Goal: Information Seeking & Learning: Learn about a topic

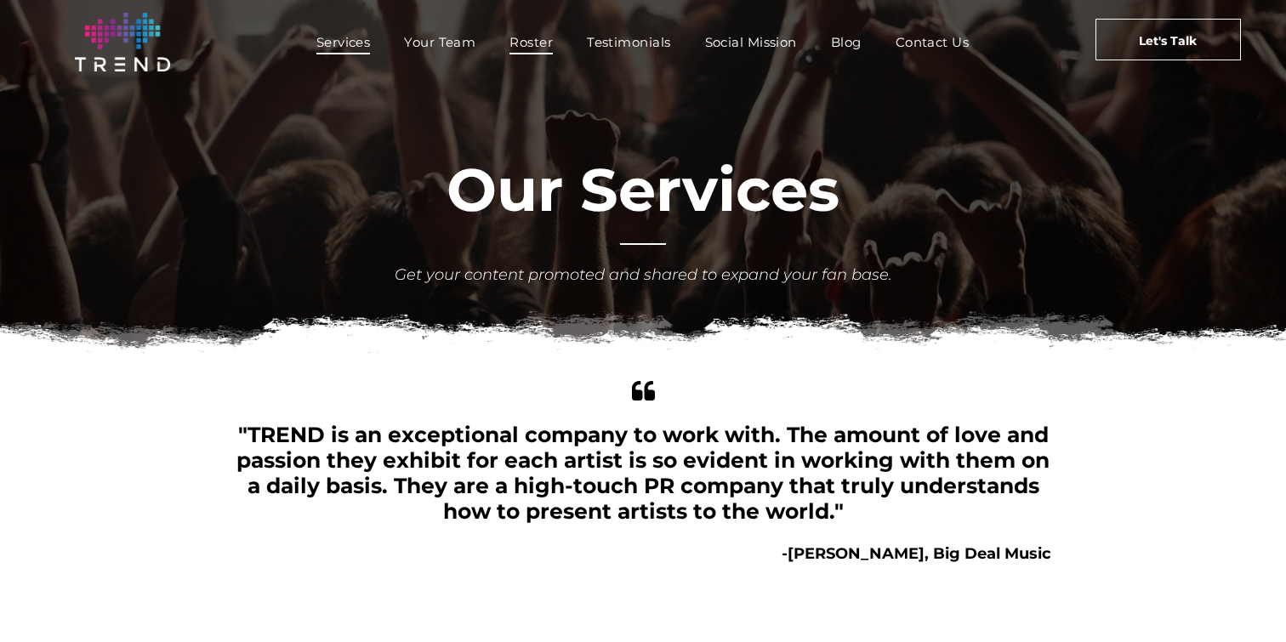
click at [527, 44] on span "Roster" at bounding box center [530, 42] width 43 height 25
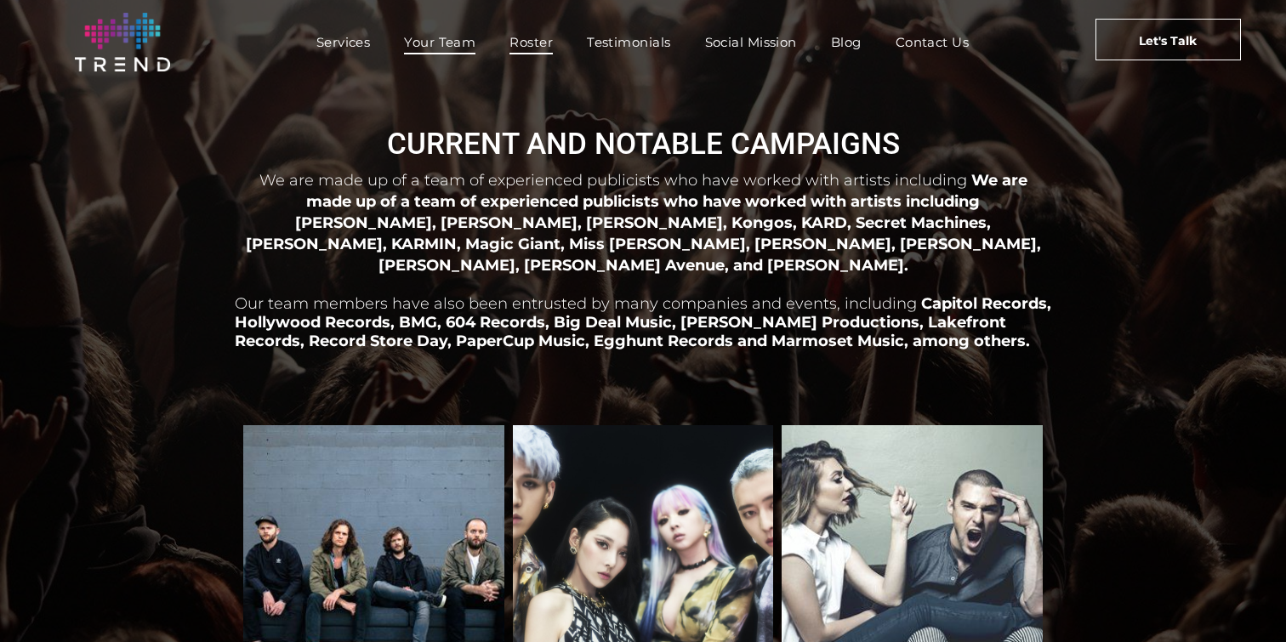
click at [466, 44] on span "Your Team" at bounding box center [439, 42] width 71 height 25
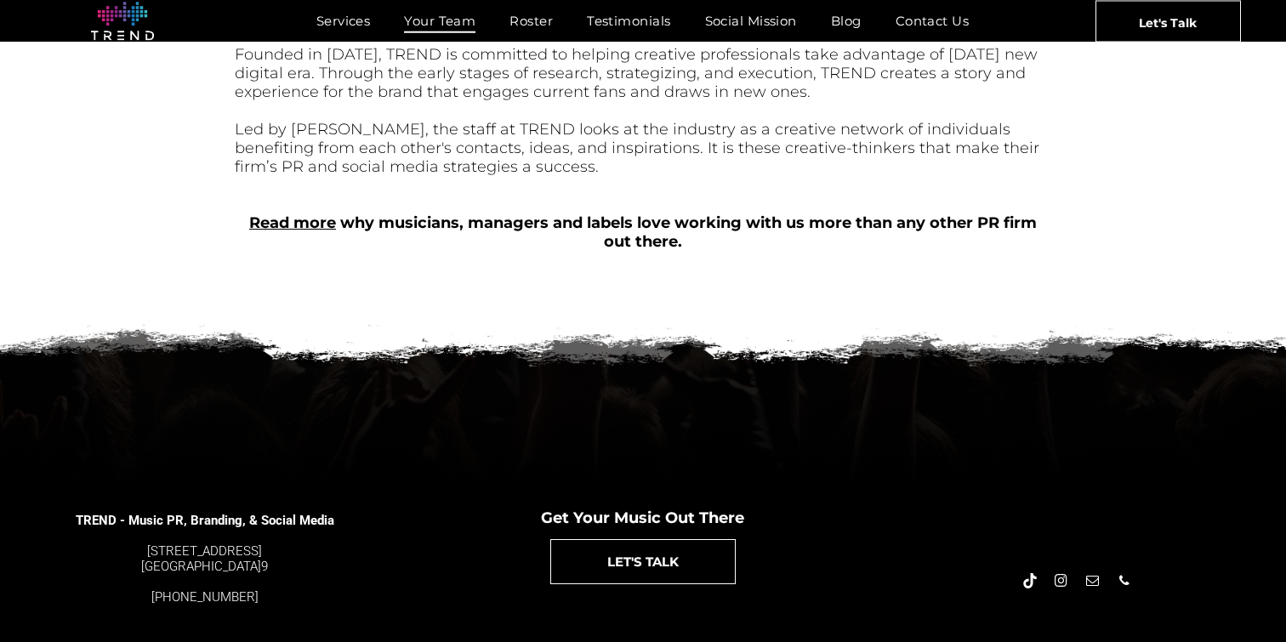
scroll to position [802, 0]
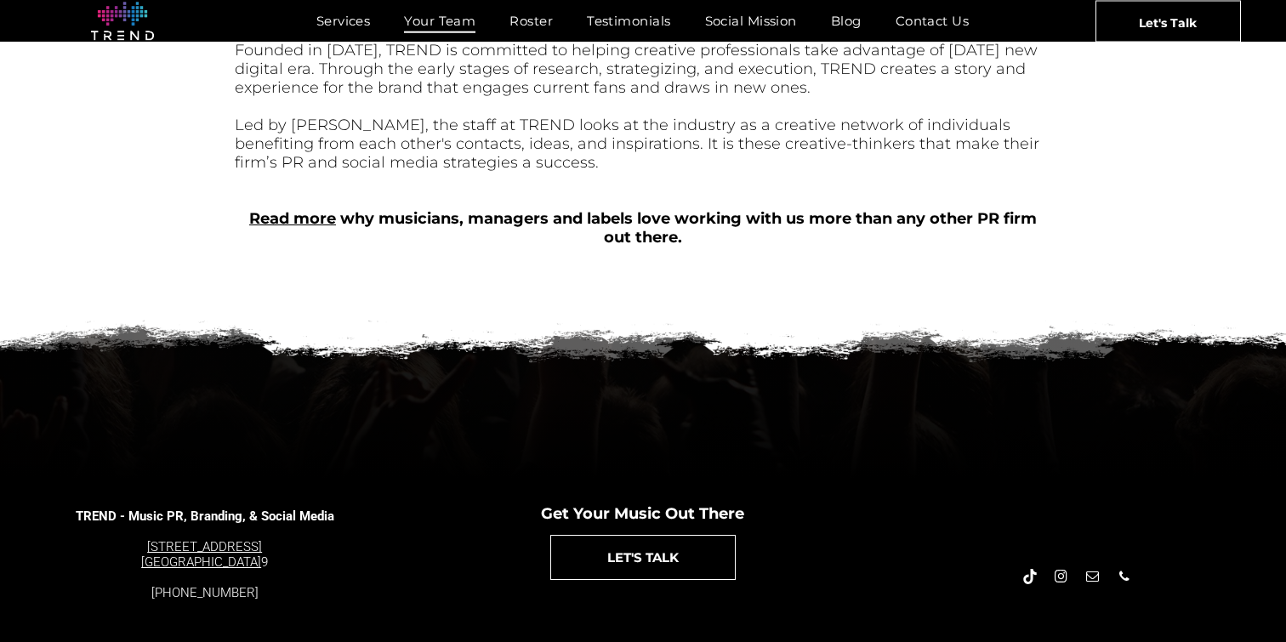
click at [191, 541] on font "4889 Melrose Ave. Los Angeles, CA 9002" at bounding box center [201, 554] width 121 height 31
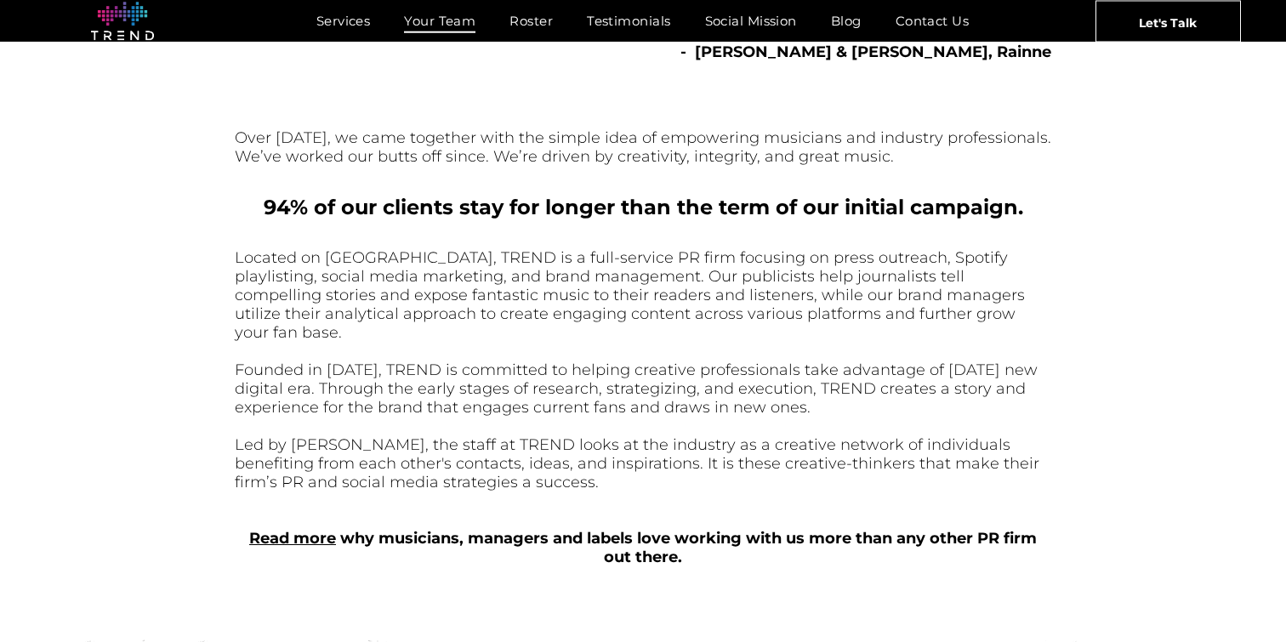
scroll to position [481, 0]
click at [741, 26] on span "Social Mission" at bounding box center [751, 21] width 92 height 25
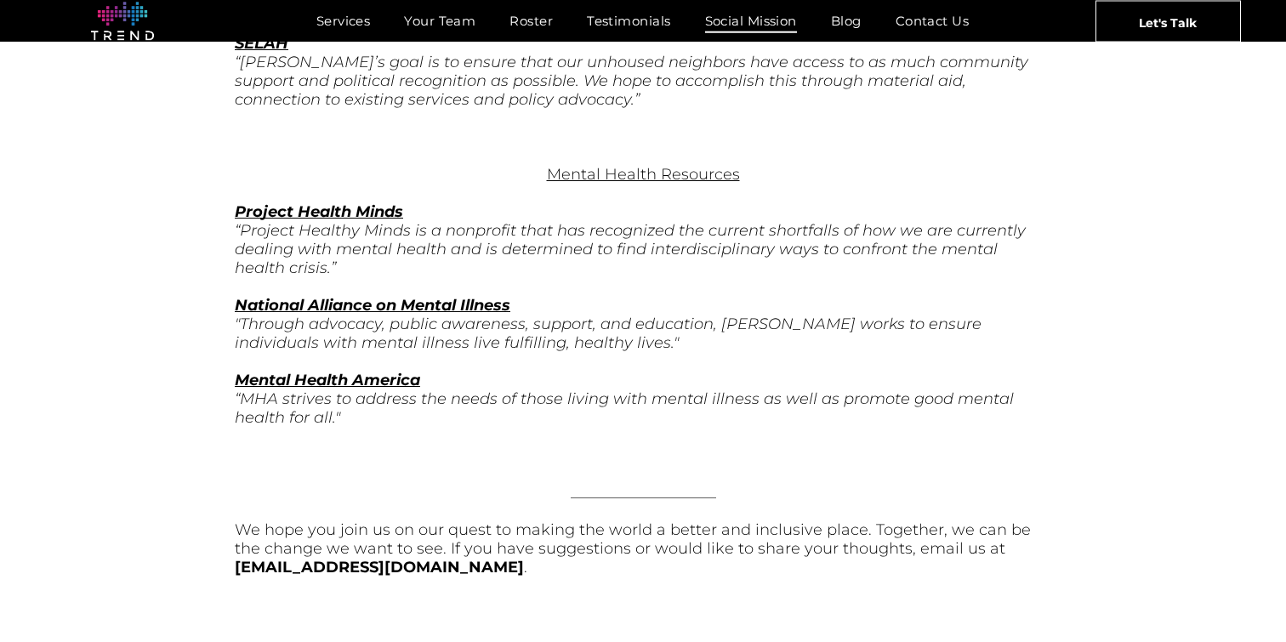
scroll to position [5853, 0]
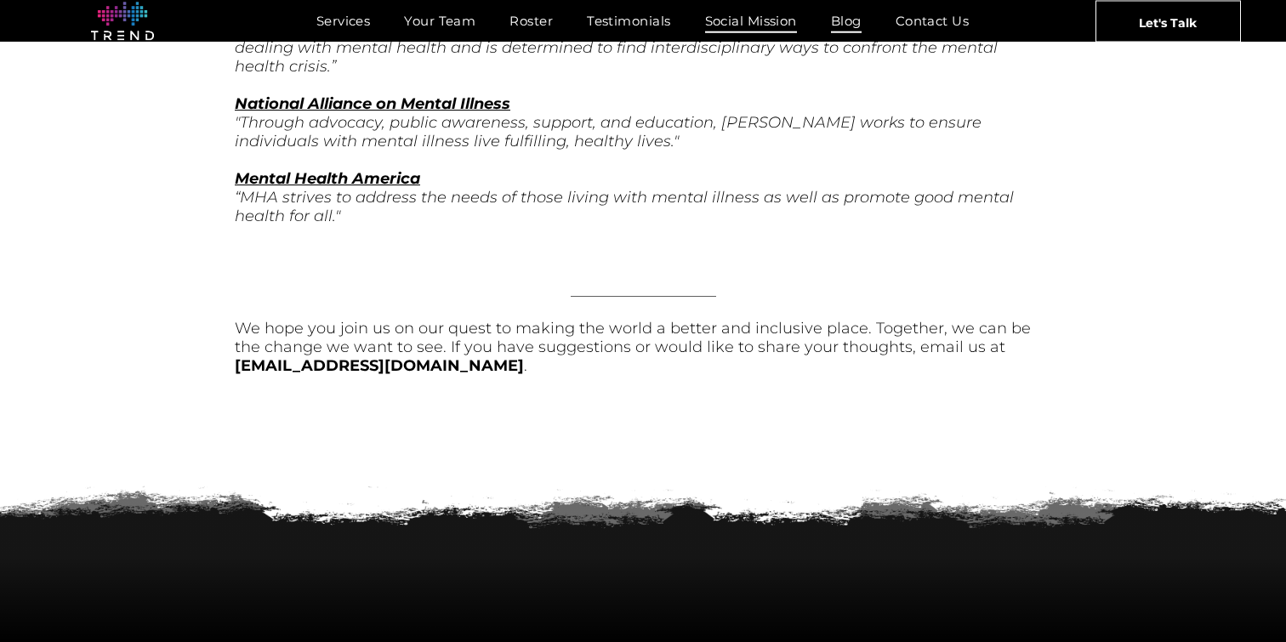
click at [846, 18] on span "Blog" at bounding box center [846, 21] width 31 height 25
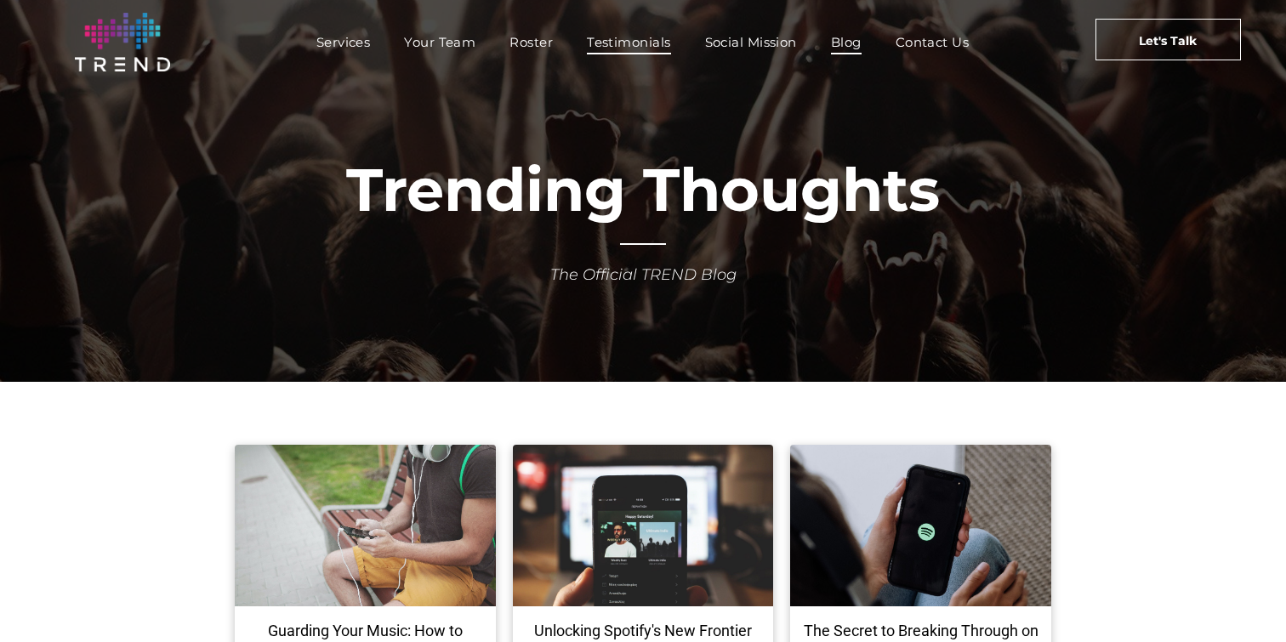
click at [615, 43] on span "Testimonials" at bounding box center [628, 42] width 83 height 25
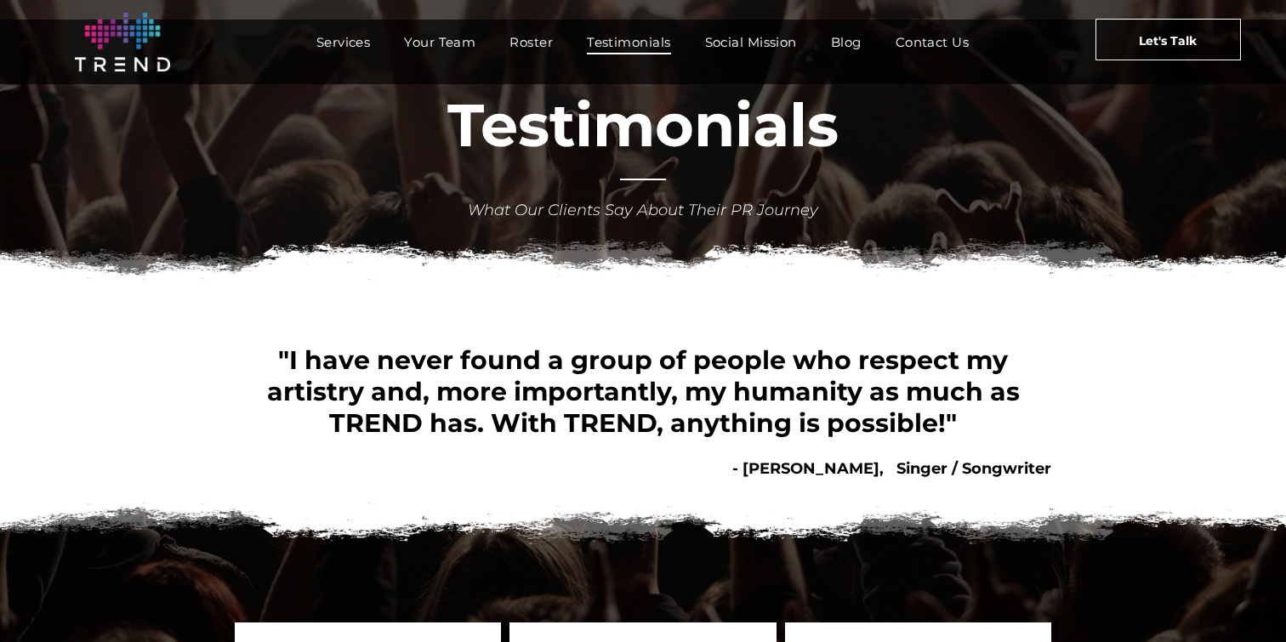
scroll to position [34, 0]
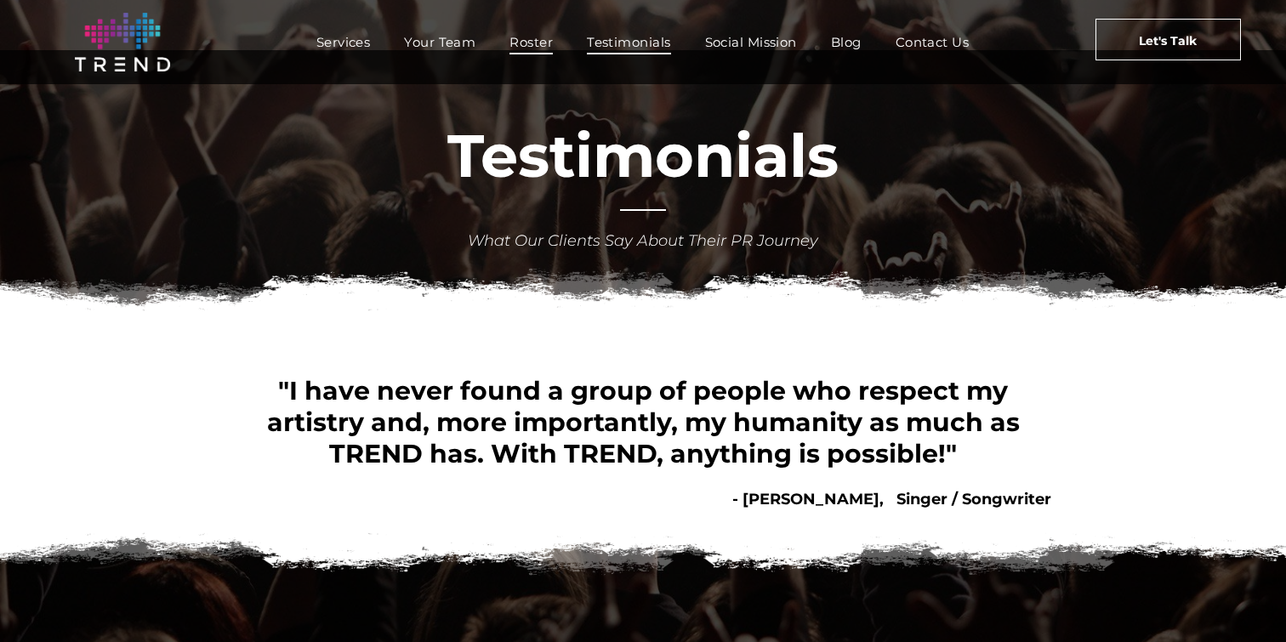
click at [540, 38] on span "Roster" at bounding box center [530, 42] width 43 height 25
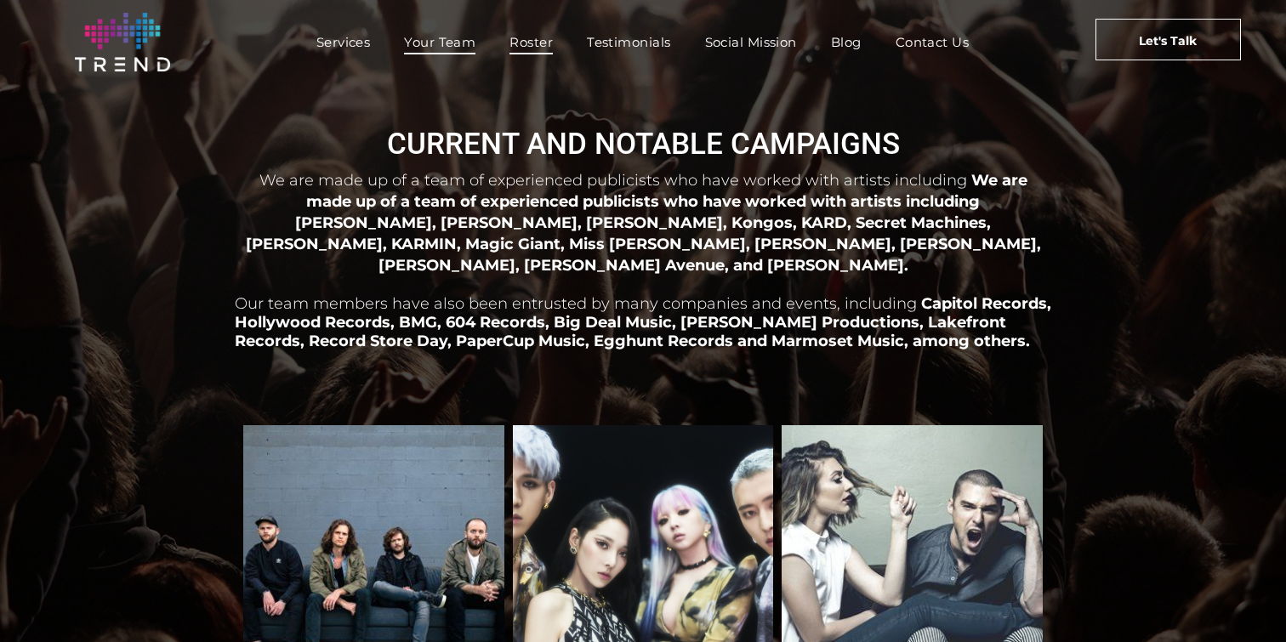
click at [442, 40] on span "Your Team" at bounding box center [439, 42] width 71 height 25
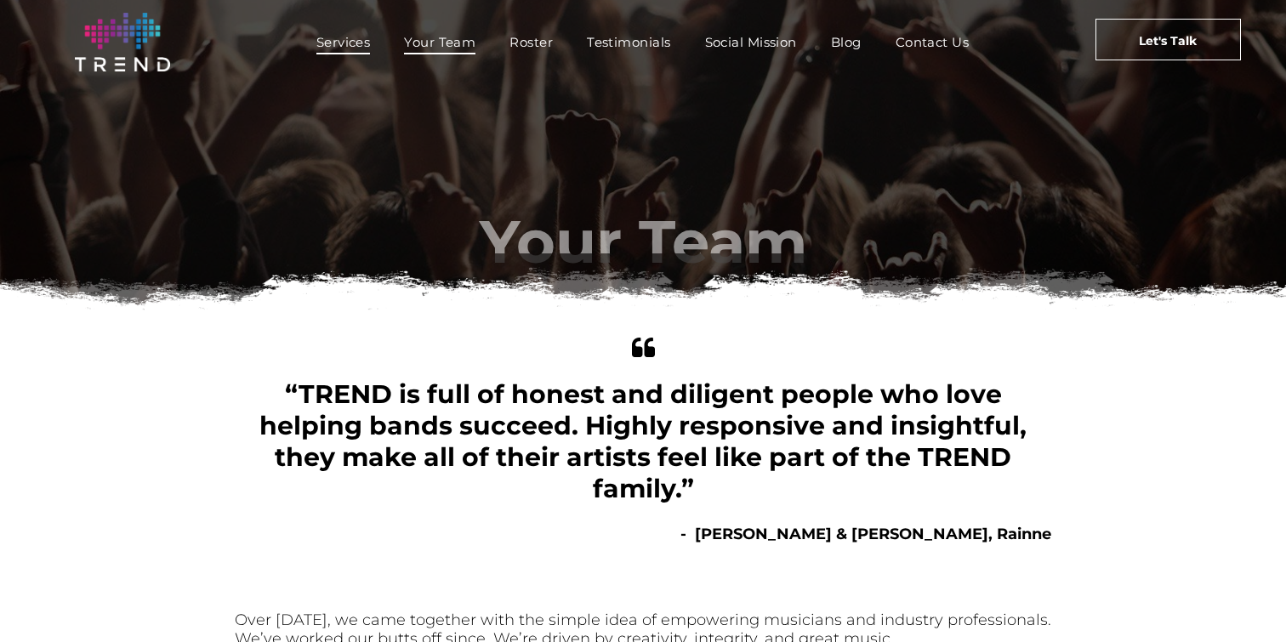
click at [329, 39] on span "Services" at bounding box center [343, 42] width 54 height 25
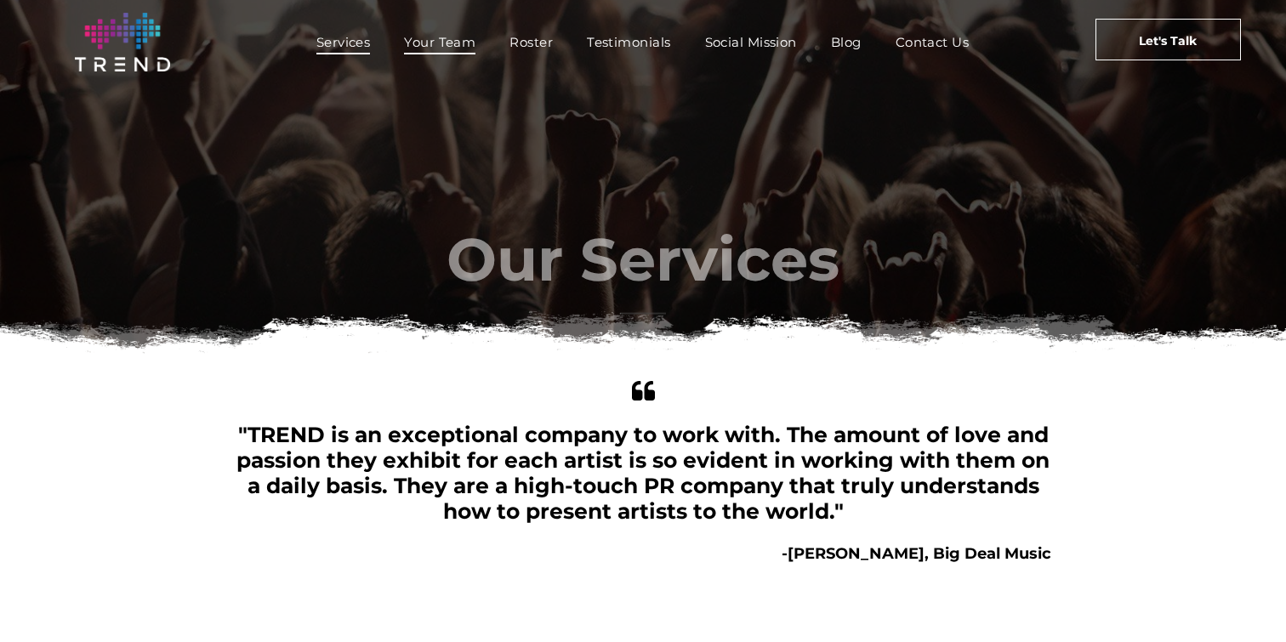
click at [410, 51] on span "Your Team" at bounding box center [439, 42] width 71 height 25
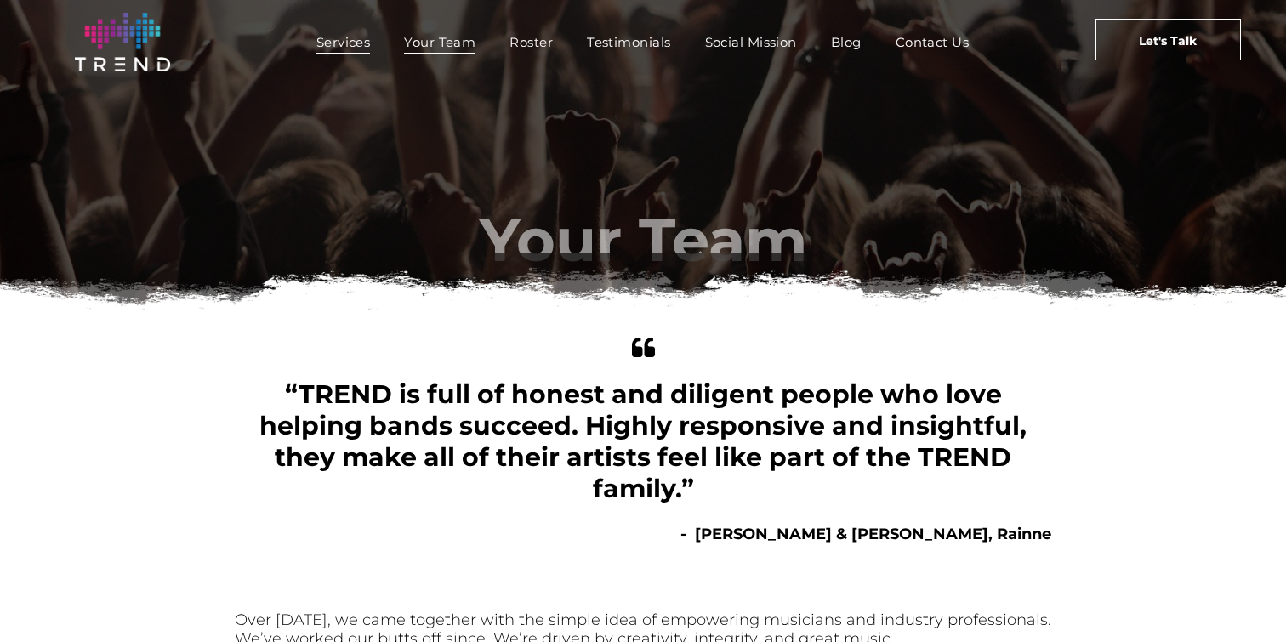
click at [349, 44] on span "Services" at bounding box center [343, 42] width 54 height 25
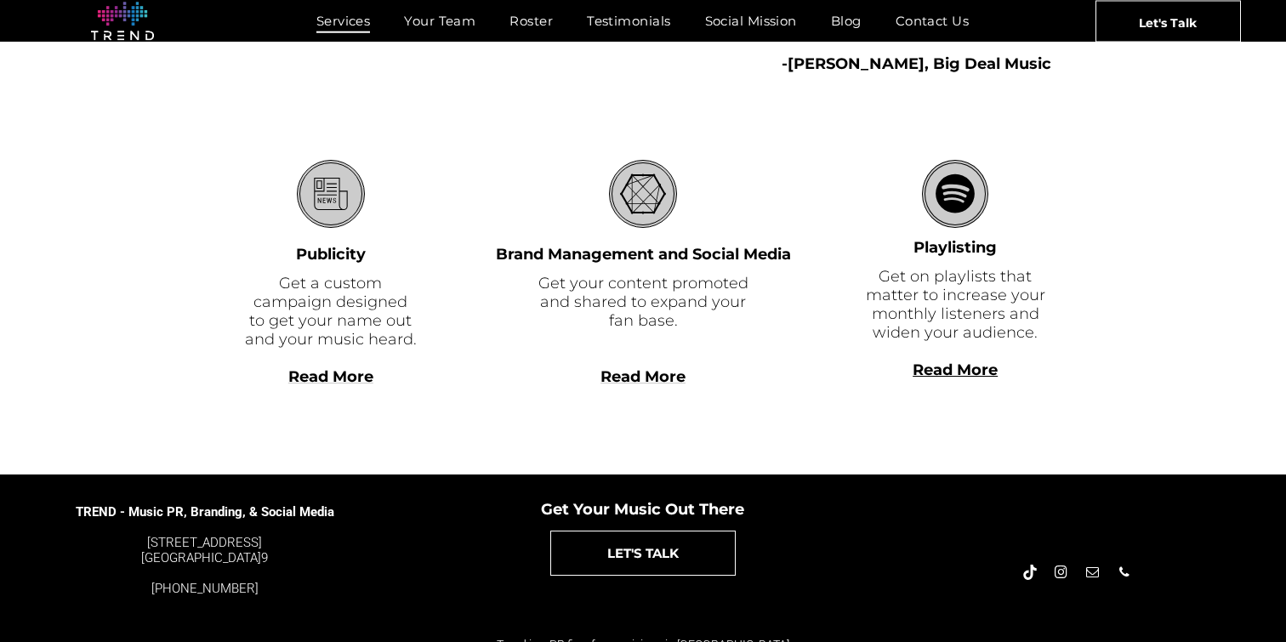
scroll to position [508, 0]
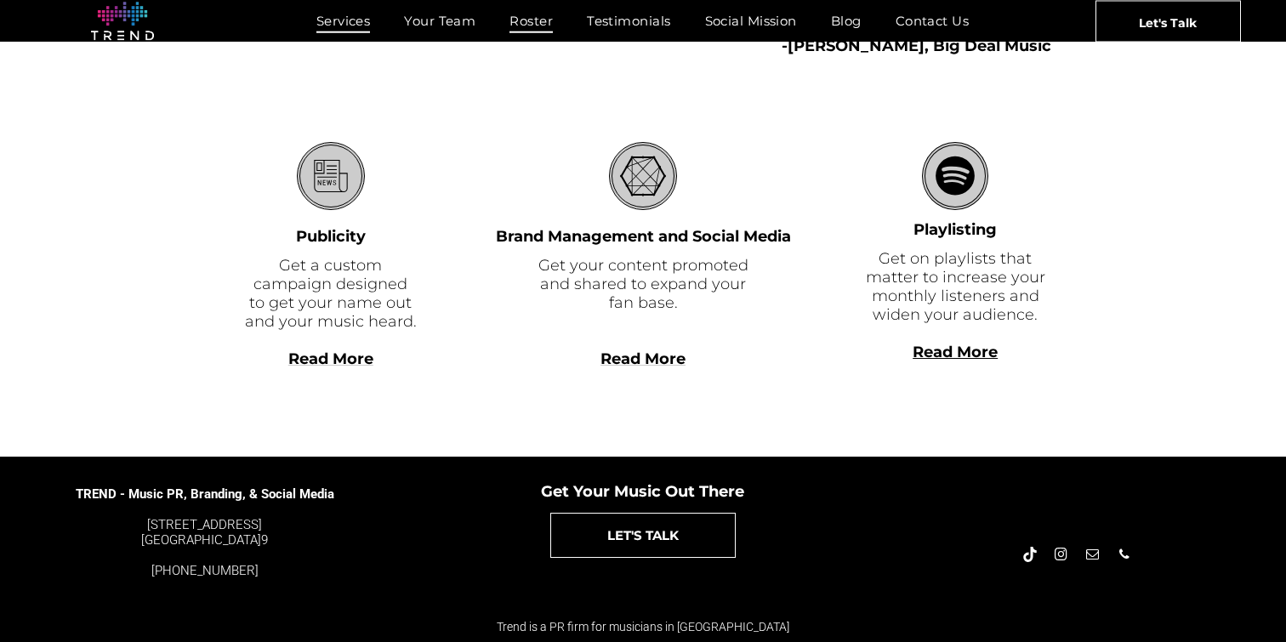
click at [512, 24] on span "Roster" at bounding box center [530, 21] width 43 height 25
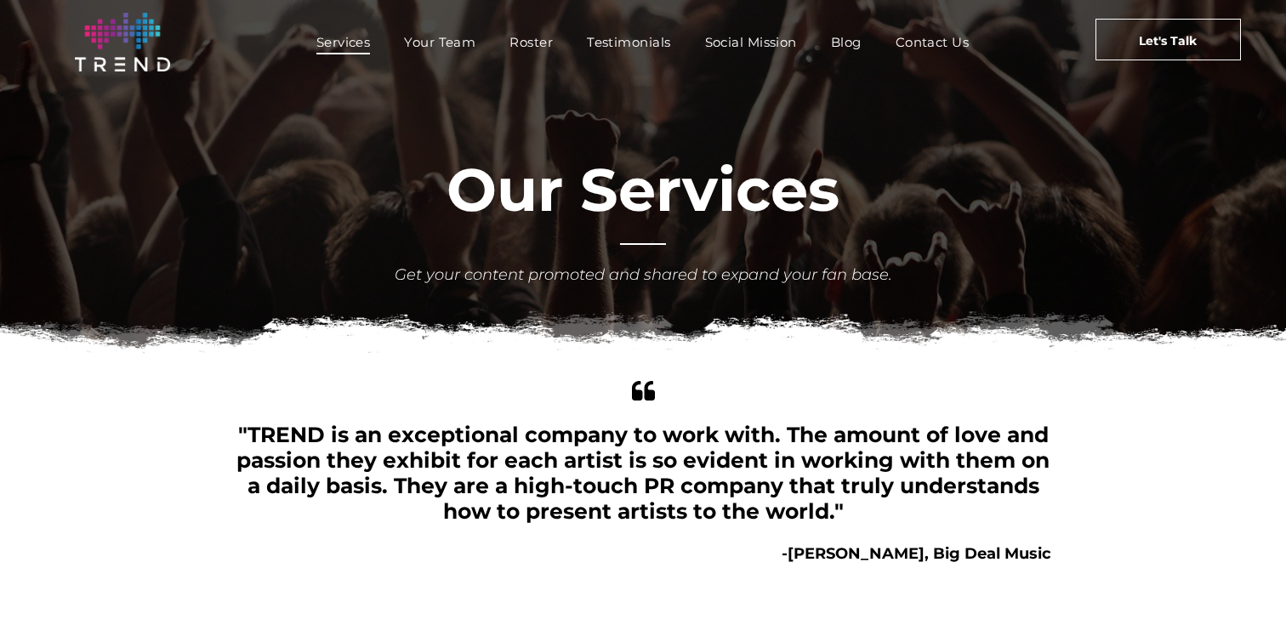
click at [528, 57] on nav "Services Your Team Roster Testimonials Social Mission Blog Contact Us" at bounding box center [642, 42] width 823 height 37
click at [527, 34] on span "Roster" at bounding box center [530, 42] width 43 height 25
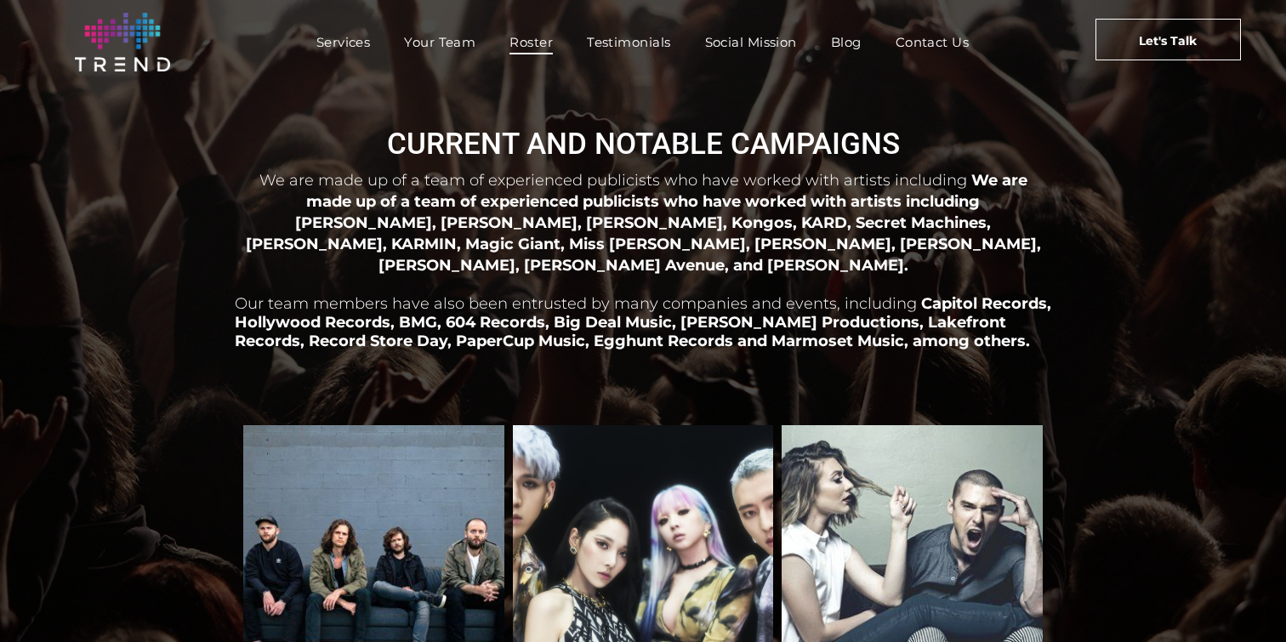
click at [924, 202] on span "We are made up of a team of experienced publicists who have worked with artists…" at bounding box center [643, 222] width 795 height 103
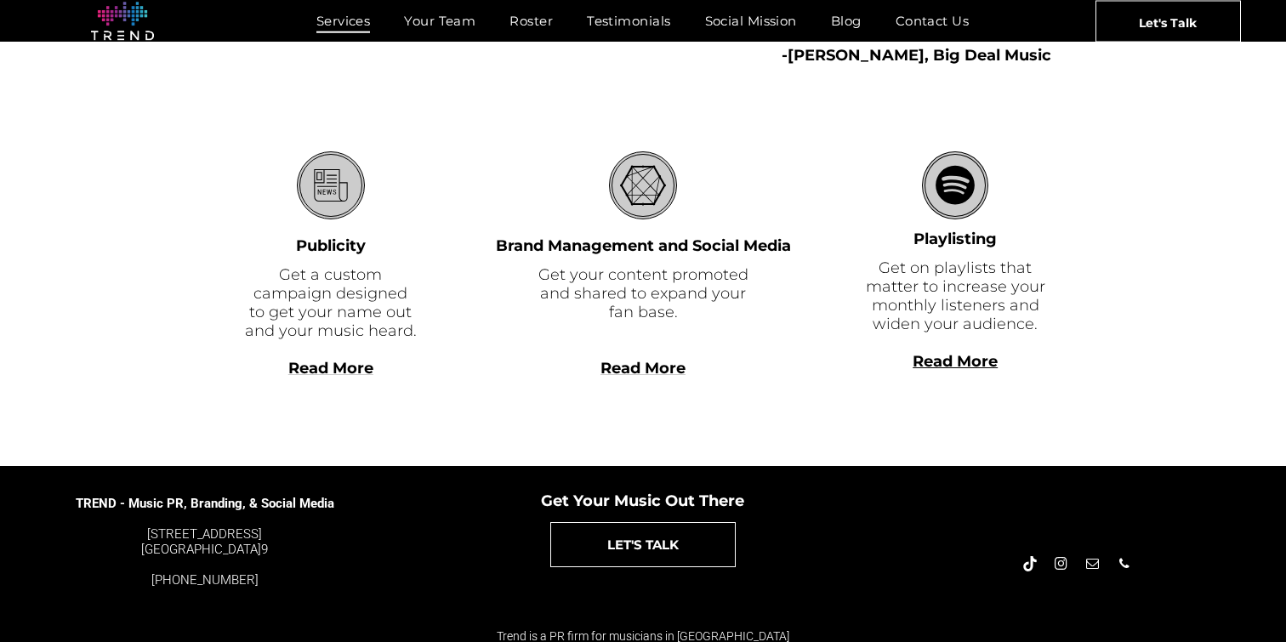
scroll to position [508, 0]
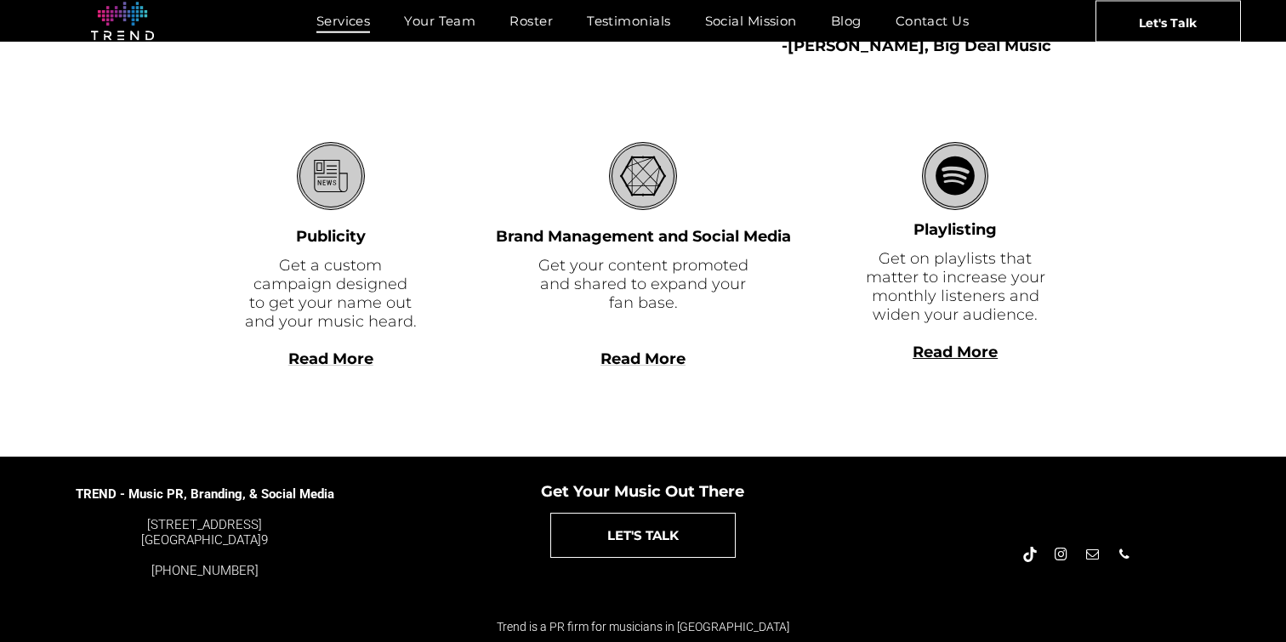
click at [638, 365] on span "Read More" at bounding box center [643, 359] width 85 height 19
click at [343, 362] on span "Read More" at bounding box center [330, 359] width 85 height 19
click at [949, 346] on b "Read More" at bounding box center [955, 352] width 85 height 19
click at [634, 364] on span "Read More" at bounding box center [643, 359] width 85 height 19
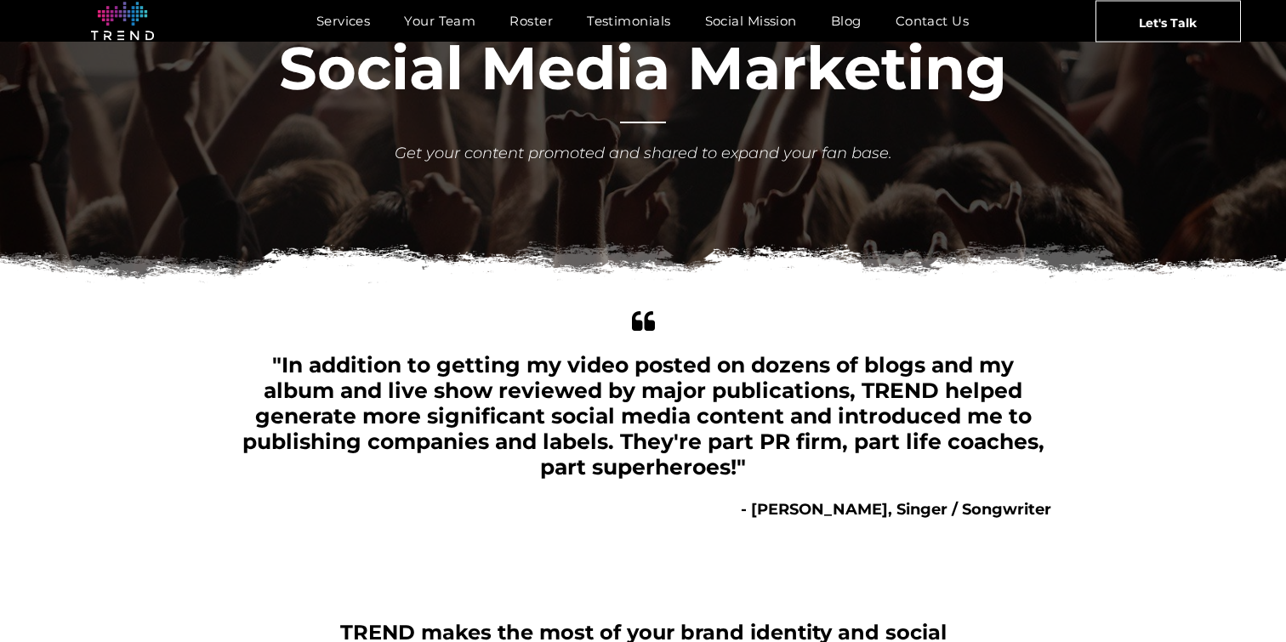
scroll to position [208, 0]
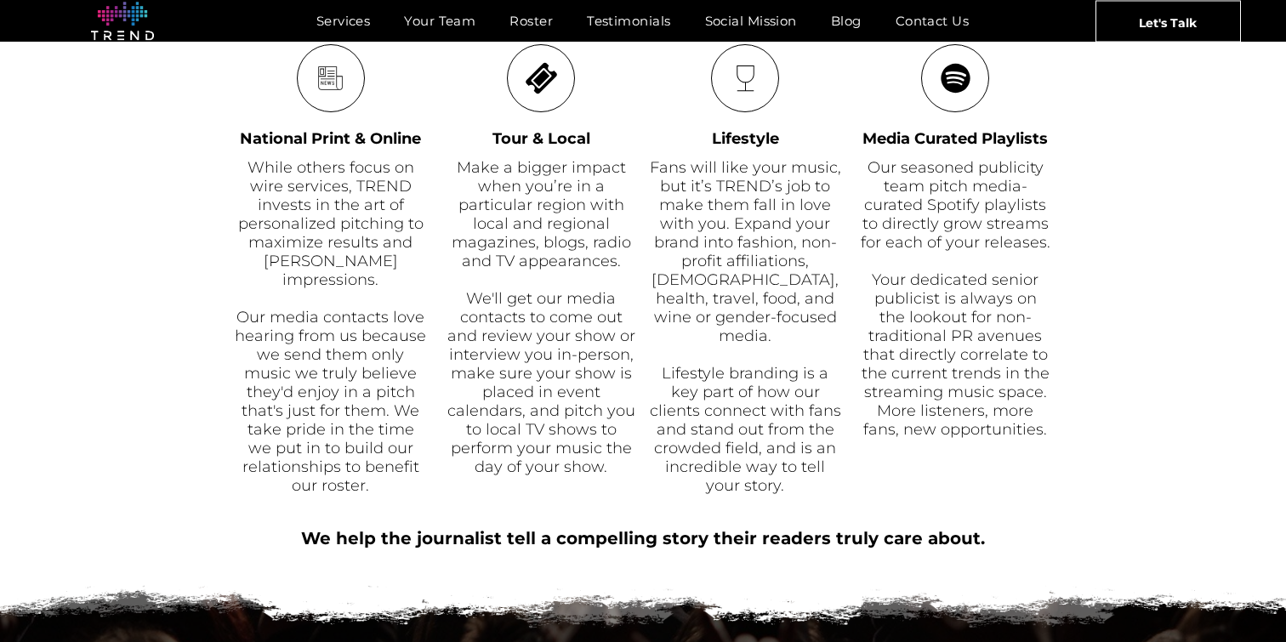
scroll to position [854, 0]
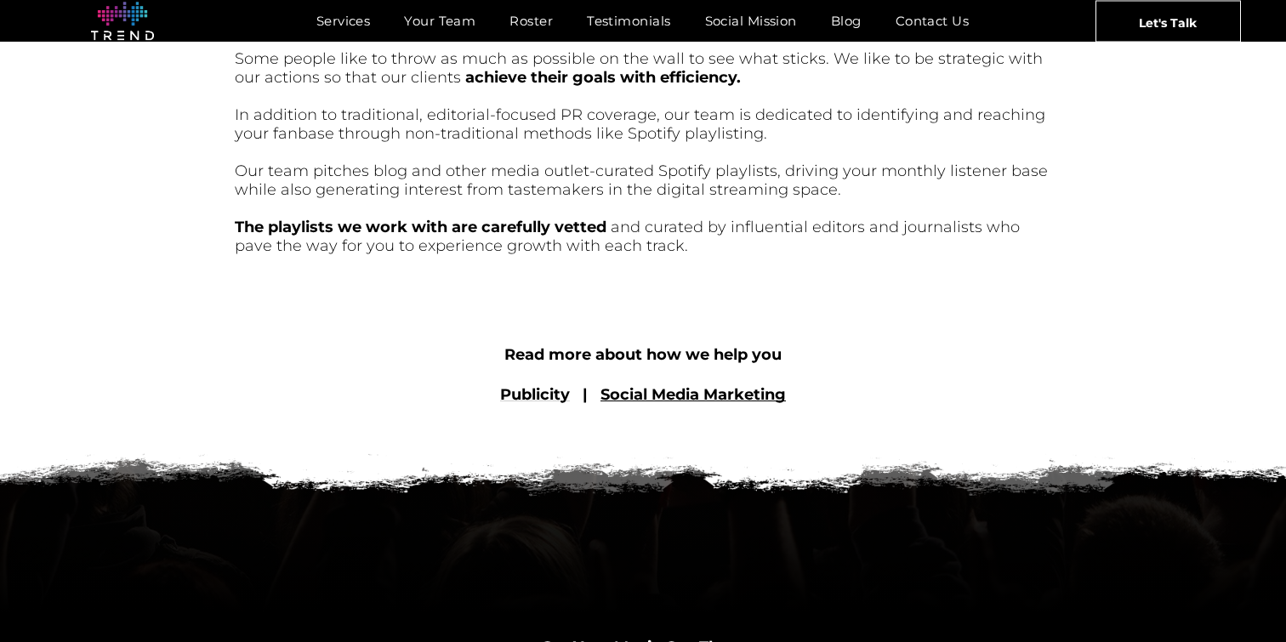
scroll to position [889, 0]
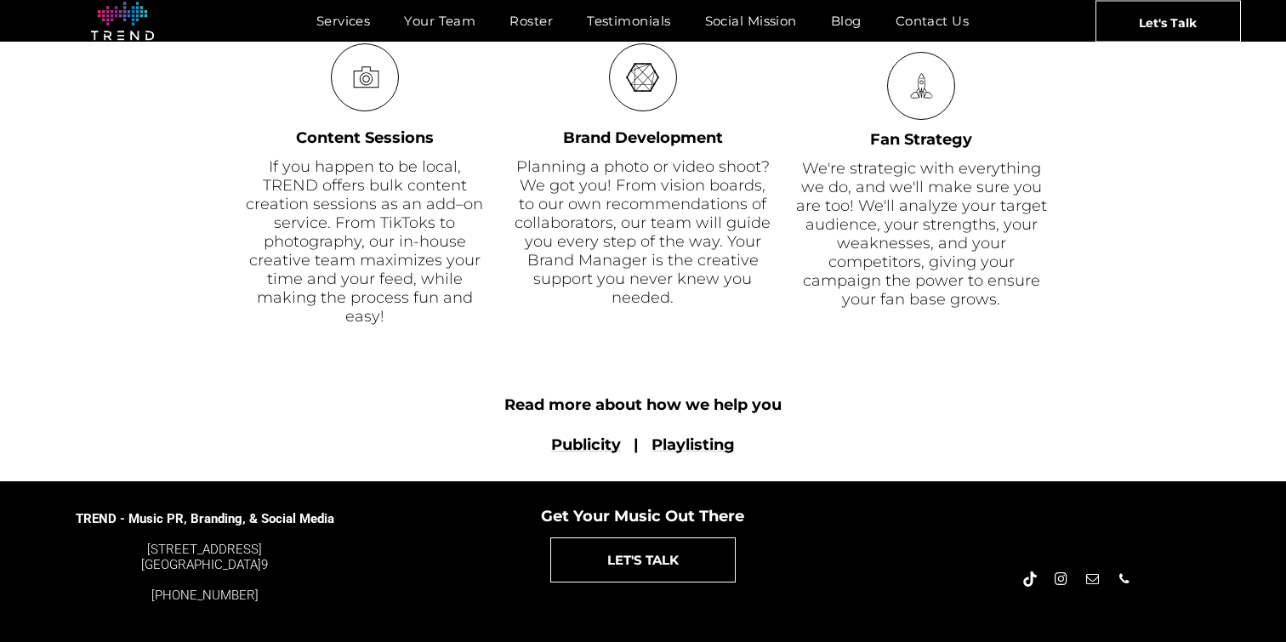
scroll to position [1221, 0]
